Goal: Navigation & Orientation: Go to known website

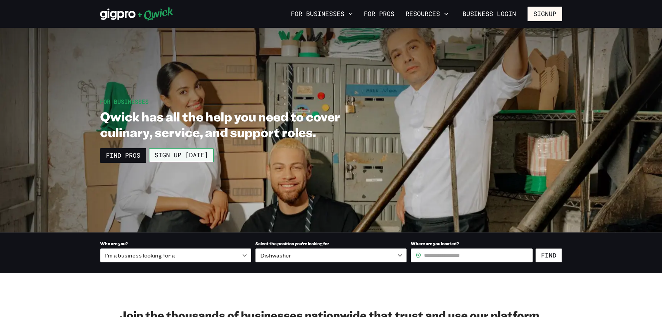
click at [208, 154] on link "Sign up [DATE]" at bounding box center [181, 155] width 65 height 14
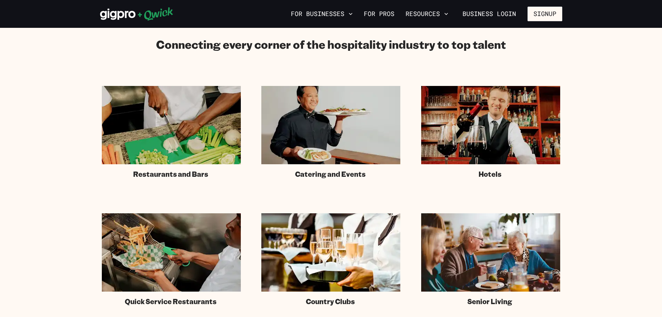
scroll to position [382, 0]
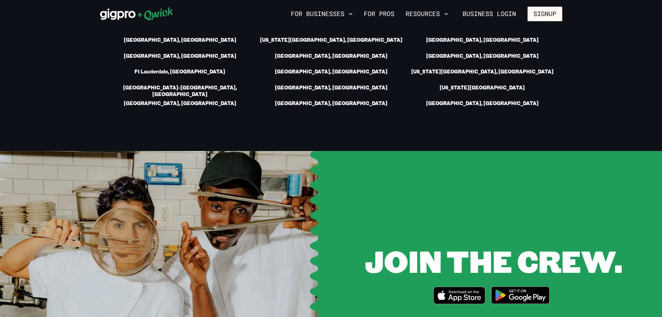
scroll to position [1184, 0]
